Goal: Connect with others: Connect with others

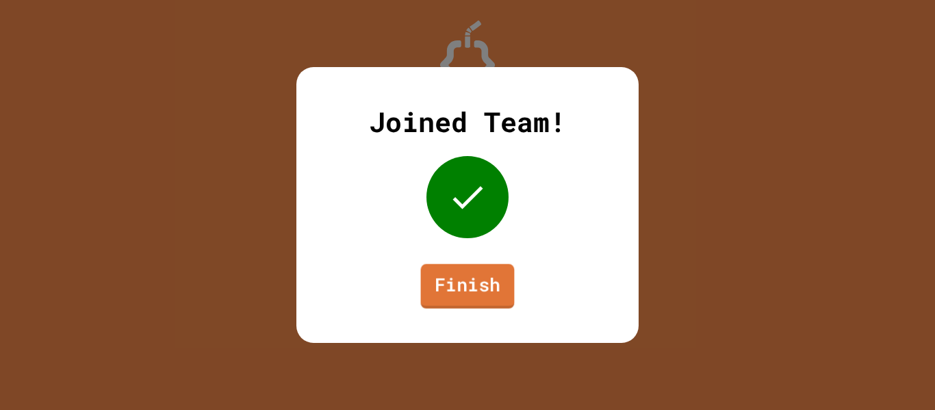
click at [439, 268] on link "Finish" at bounding box center [468, 286] width 94 height 45
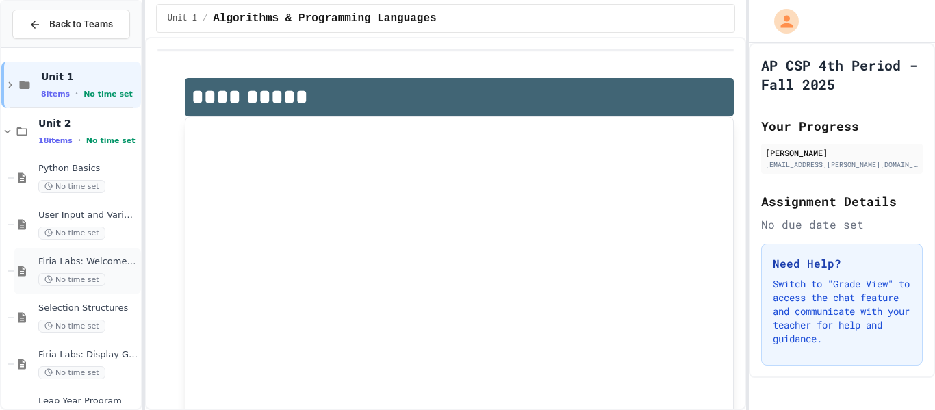
scroll to position [598, 0]
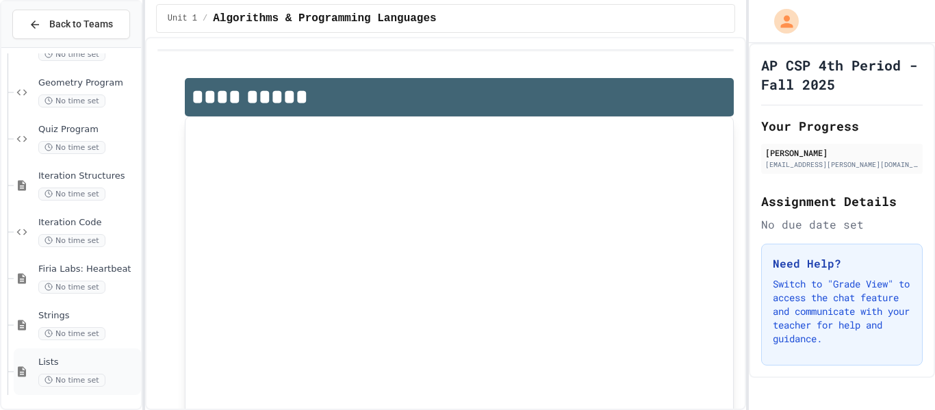
click at [51, 379] on icon at bounding box center [49, 380] width 8 height 8
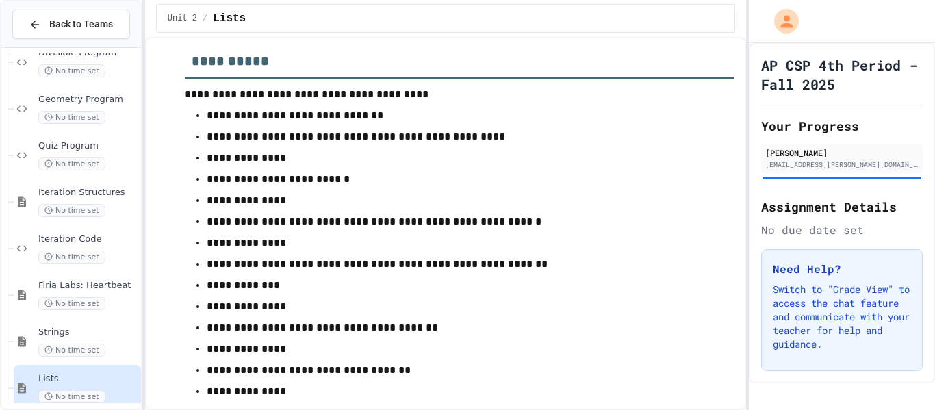
scroll to position [2430, 0]
